Goal: Information Seeking & Learning: Check status

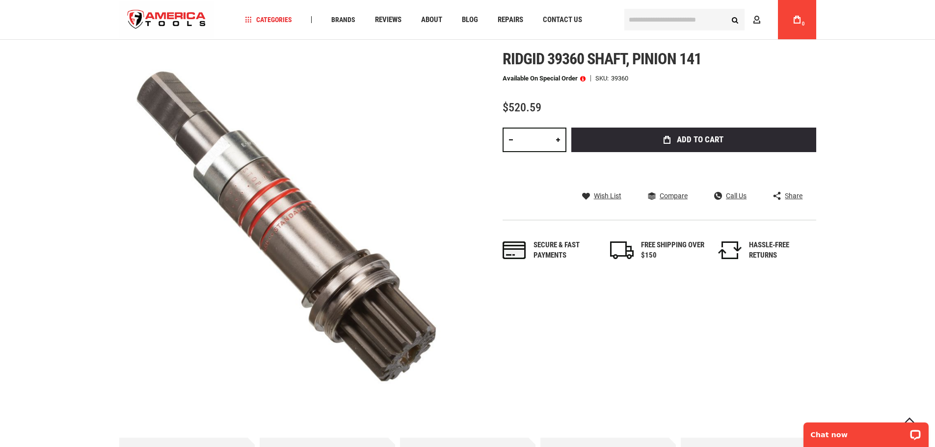
scroll to position [114, 0]
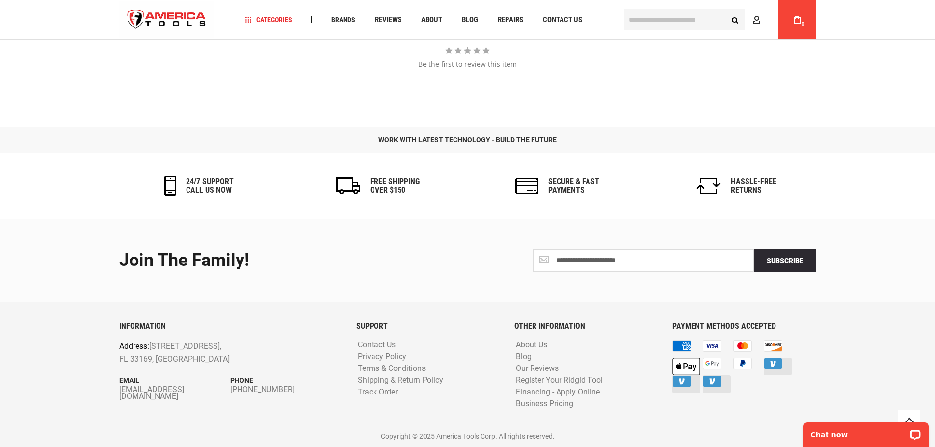
scroll to position [1118, 0]
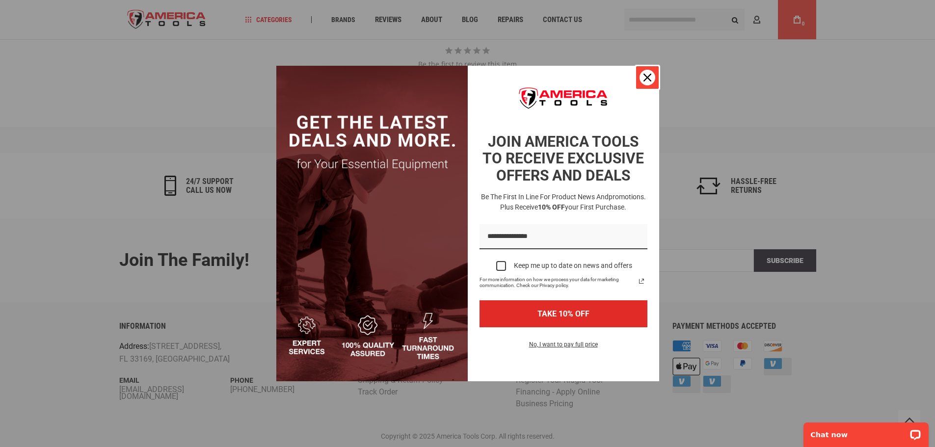
click at [647, 76] on icon "close icon" at bounding box center [648, 78] width 8 height 8
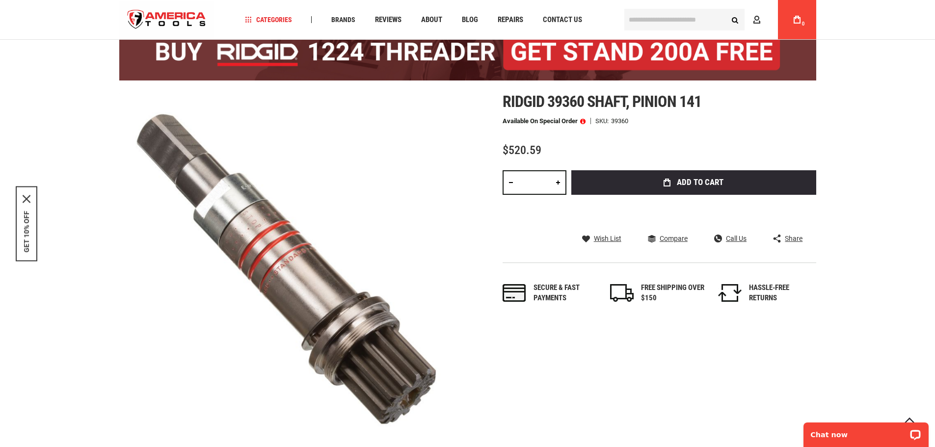
scroll to position [82, 0]
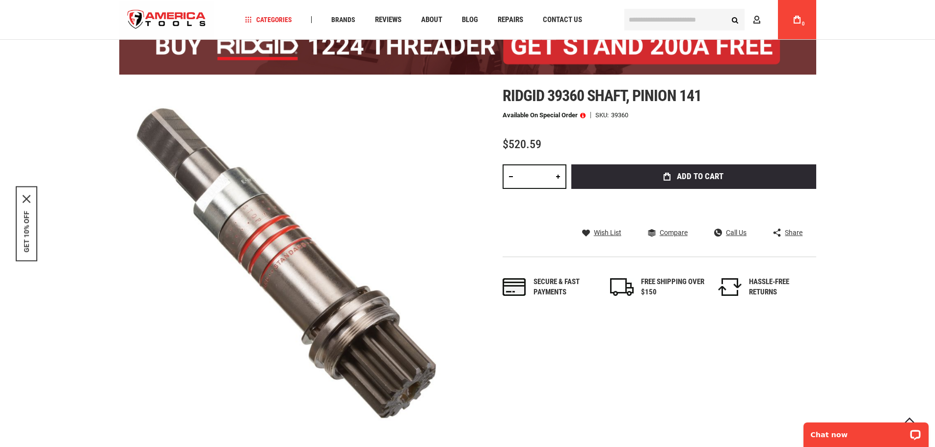
click at [581, 113] on span at bounding box center [582, 115] width 5 height 7
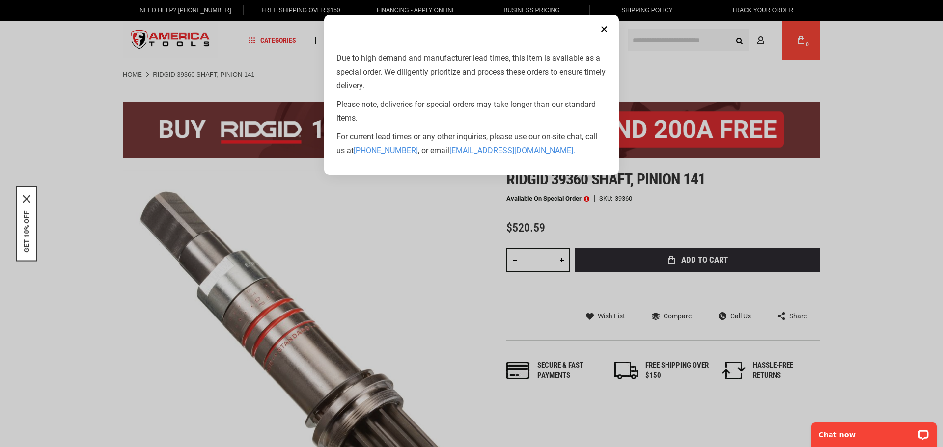
click at [603, 25] on button "Close" at bounding box center [604, 30] width 20 height 20
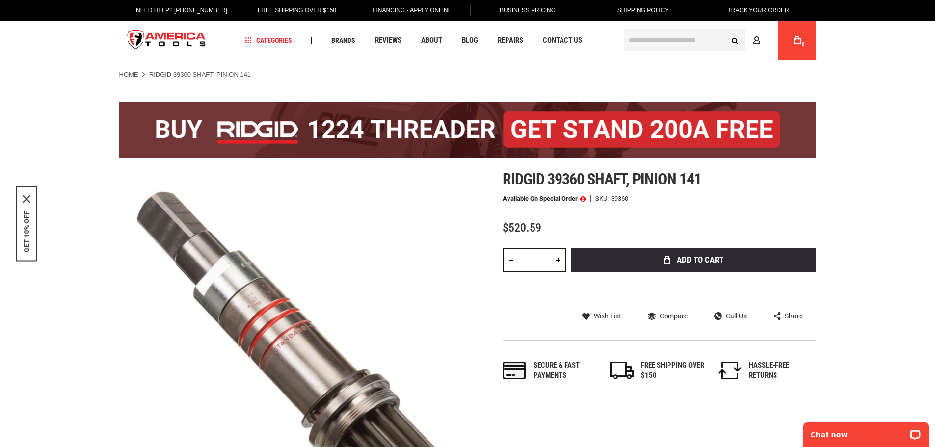
scroll to position [82, 0]
